Goal: Task Accomplishment & Management: Use online tool/utility

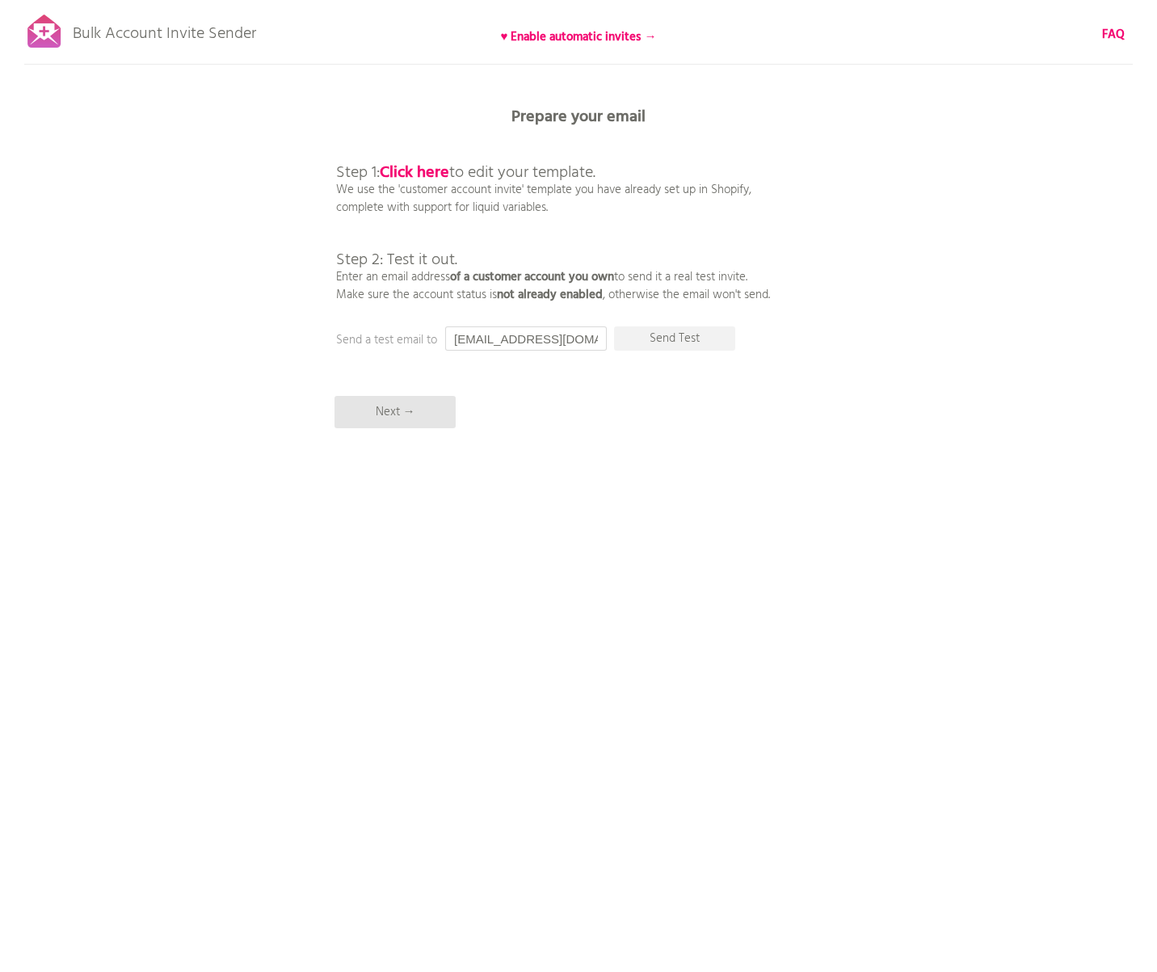
drag, startPoint x: 587, startPoint y: 339, endPoint x: 392, endPoint y: 336, distance: 194.8
click at [445, 336] on input "[EMAIL_ADDRESS][DOMAIN_NAME]" at bounding box center [526, 338] width 162 height 24
click at [663, 334] on p "Send Test" at bounding box center [674, 338] width 121 height 24
drag, startPoint x: 475, startPoint y: 341, endPoint x: 444, endPoint y: 338, distance: 31.7
click at [445, 338] on input "[EMAIL_ADDRESS][DOMAIN_NAME]" at bounding box center [526, 338] width 162 height 24
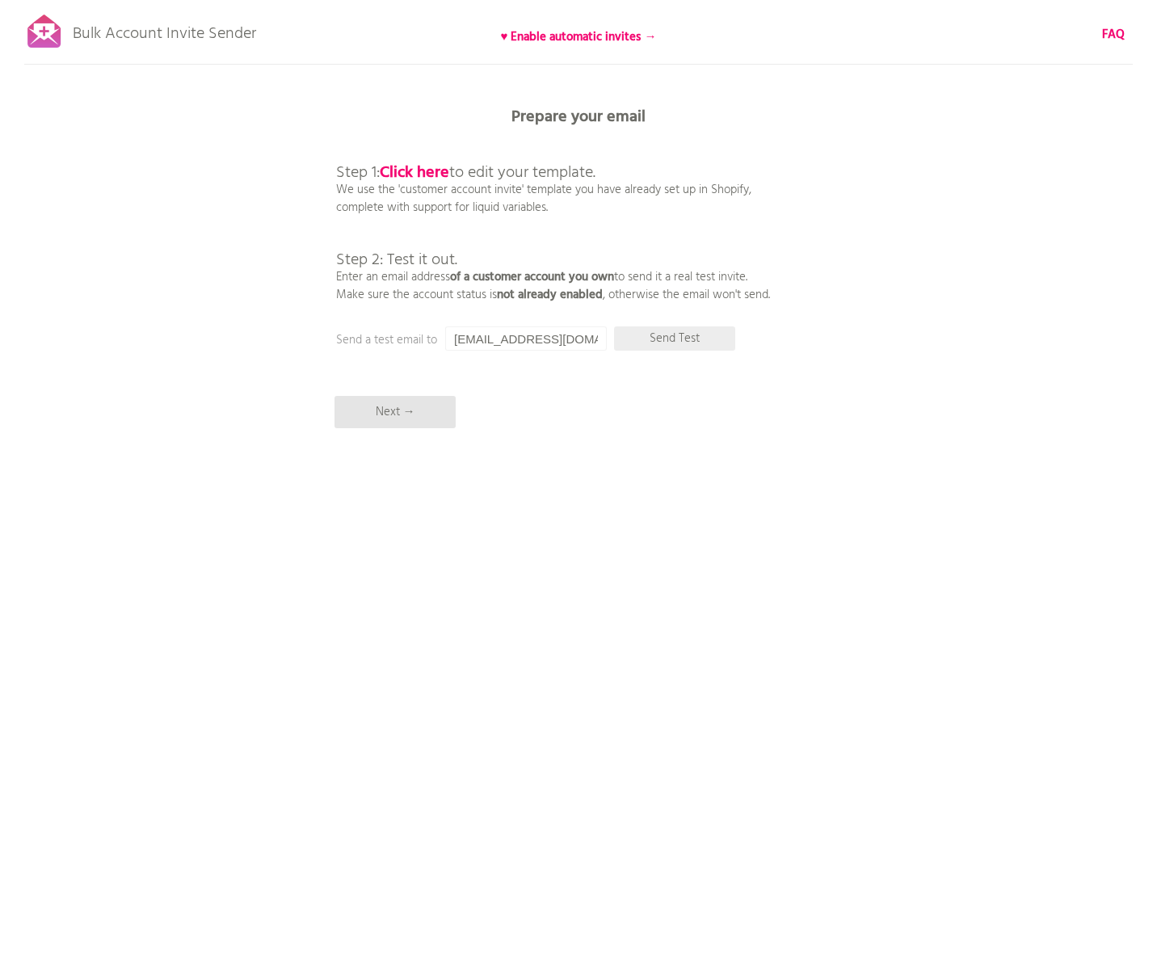
type input "[EMAIL_ADDRESS][DOMAIN_NAME]"
click at [676, 335] on p "Send Test" at bounding box center [674, 338] width 121 height 24
click at [654, 338] on p "Send Test" at bounding box center [674, 338] width 121 height 24
click at [652, 338] on p "Send Test" at bounding box center [674, 338] width 121 height 24
click at [642, 460] on div "Bulk Account Invite Sender ♥ Enable automatic invites → FAQ Synced all customer…" at bounding box center [578, 283] width 1157 height 566
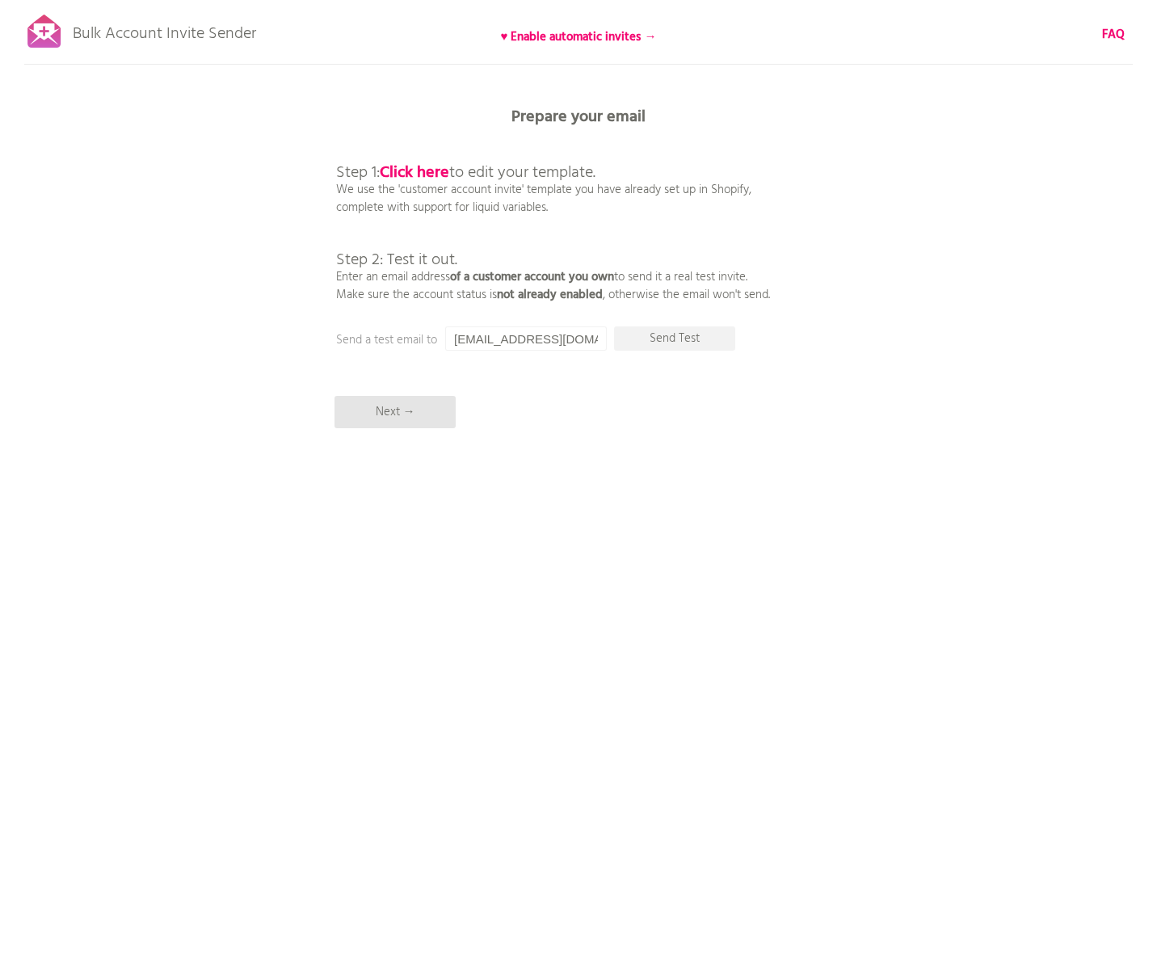
drag, startPoint x: 575, startPoint y: 332, endPoint x: 456, endPoint y: 339, distance: 119.8
click at [456, 339] on input "[EMAIL_ADDRESS][DOMAIN_NAME]" at bounding box center [526, 338] width 162 height 24
click at [544, 403] on div "Bulk Account Invite Sender ♥ Enable automatic invites → FAQ Synced all customer…" at bounding box center [578, 283] width 1157 height 566
drag, startPoint x: 591, startPoint y: 343, endPoint x: 394, endPoint y: 363, distance: 197.3
click at [445, 351] on input "[EMAIL_ADDRESS][DOMAIN_NAME]" at bounding box center [526, 338] width 162 height 24
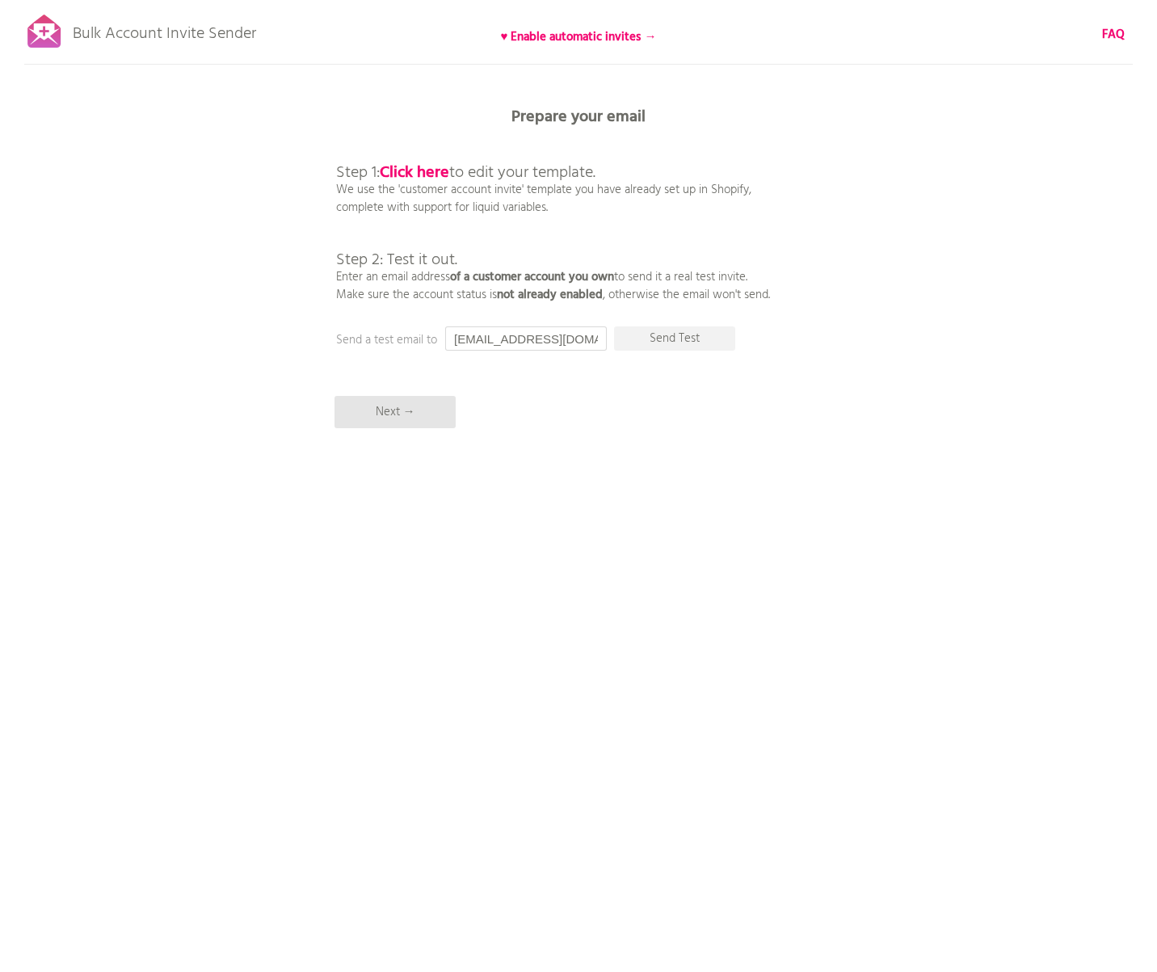
paste input "[EMAIL_ADDRESS][DOMAIN_NAME]"
type input "[EMAIL_ADDRESS][DOMAIN_NAME]"
click at [647, 339] on p "Send Test" at bounding box center [674, 338] width 121 height 24
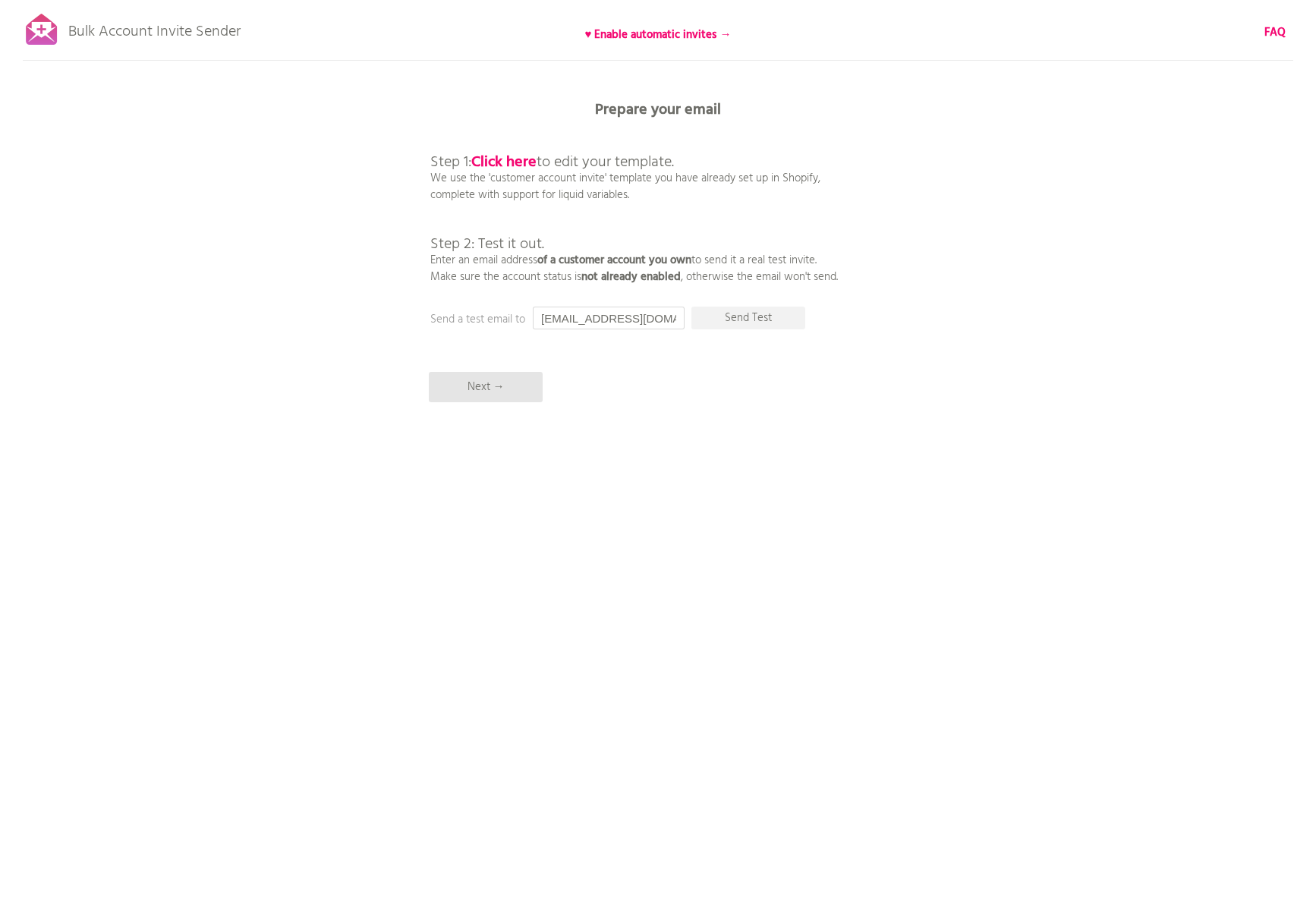
click at [615, 315] on input "[EMAIL_ADDRESS][DOMAIN_NAME]" at bounding box center [609, 317] width 152 height 23
paste input "[EMAIL_ADDRESS][DOMAIN_NAME]"
type input "[EMAIL_ADDRESS][DOMAIN_NAME]"
click at [728, 319] on p "Send Test" at bounding box center [748, 317] width 114 height 23
click at [611, 317] on input "[EMAIL_ADDRESS][DOMAIN_NAME]" at bounding box center [609, 317] width 152 height 23
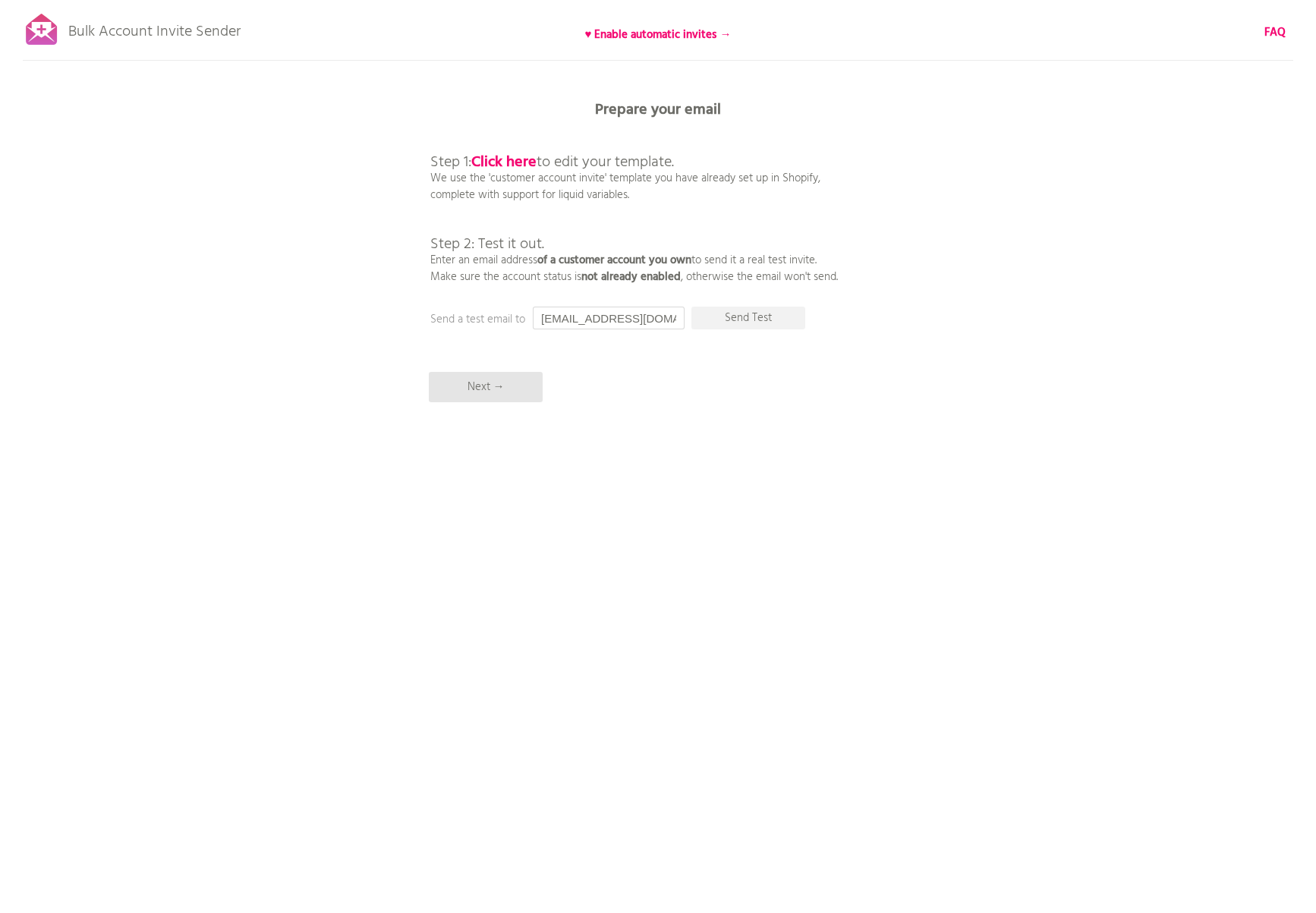
paste input "[EMAIL_ADDRESS][DOMAIN_NAME]"
type input "[EMAIL_ADDRESS][DOMAIN_NAME]"
click at [738, 321] on p "Send Test" at bounding box center [748, 317] width 114 height 23
